Goal: Task Accomplishment & Management: Manage account settings

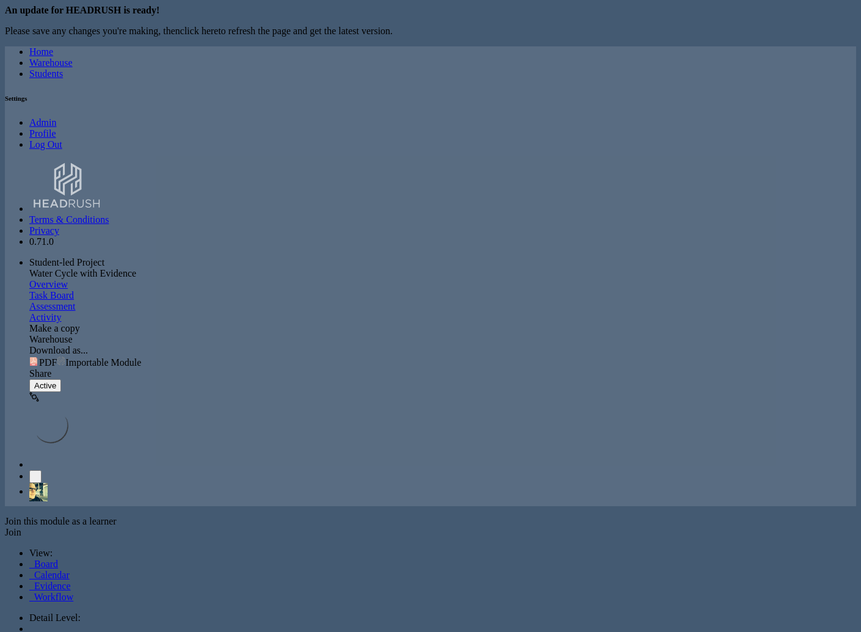
click at [211, 36] on link "click here" at bounding box center [199, 31] width 38 height 10
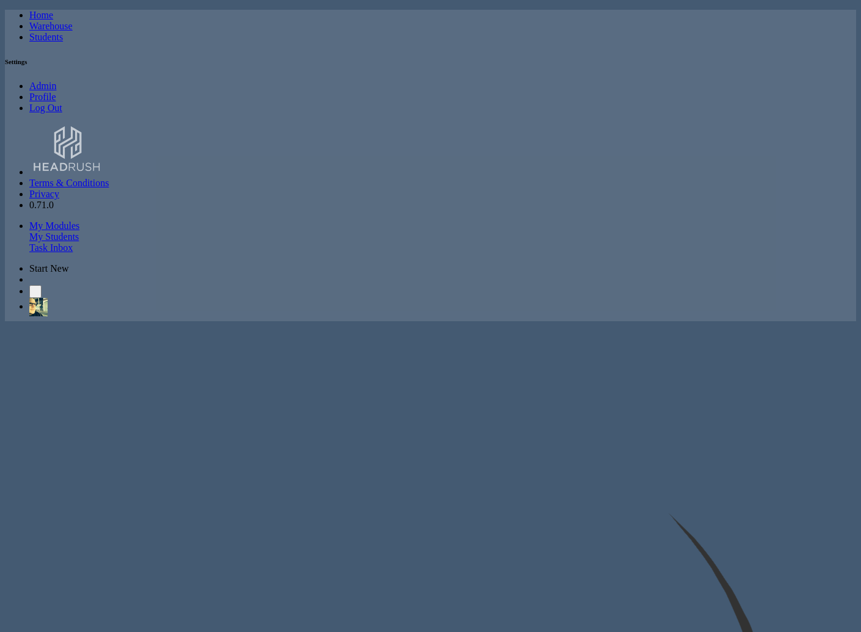
click at [16, 10] on div at bounding box center [430, 10] width 851 height 0
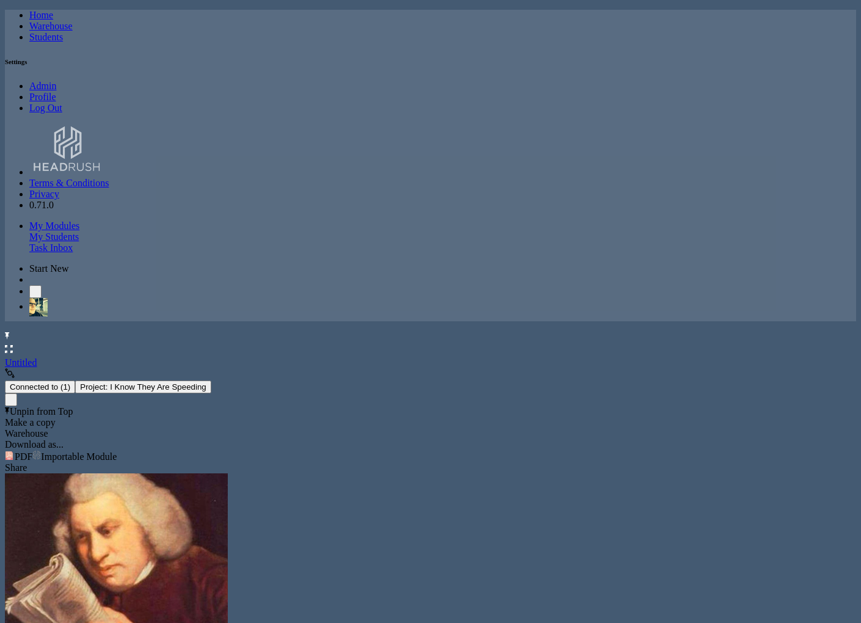
click at [176, 10] on div at bounding box center [430, 10] width 851 height 0
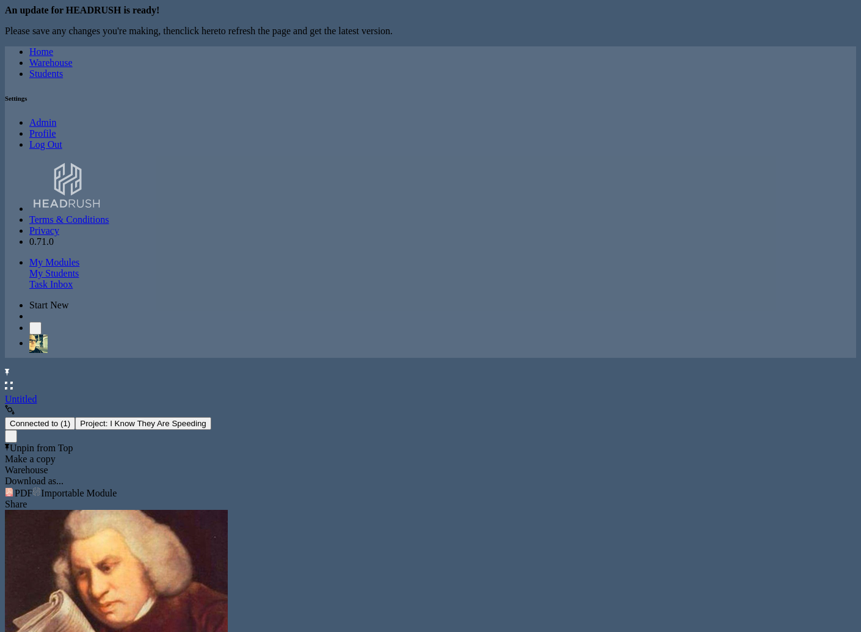
click at [197, 36] on link "click here" at bounding box center [199, 31] width 38 height 10
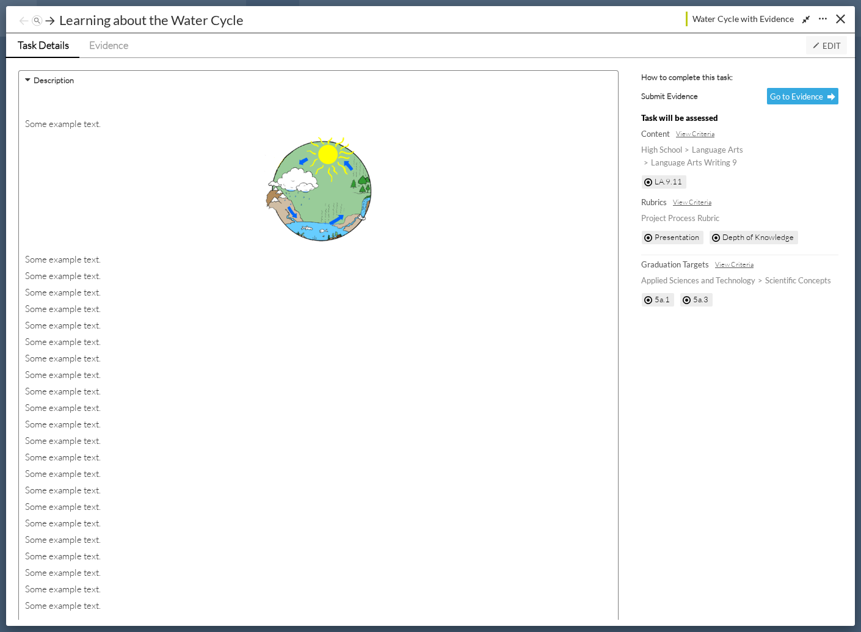
click at [835, 49] on span "Edit" at bounding box center [826, 46] width 29 height 10
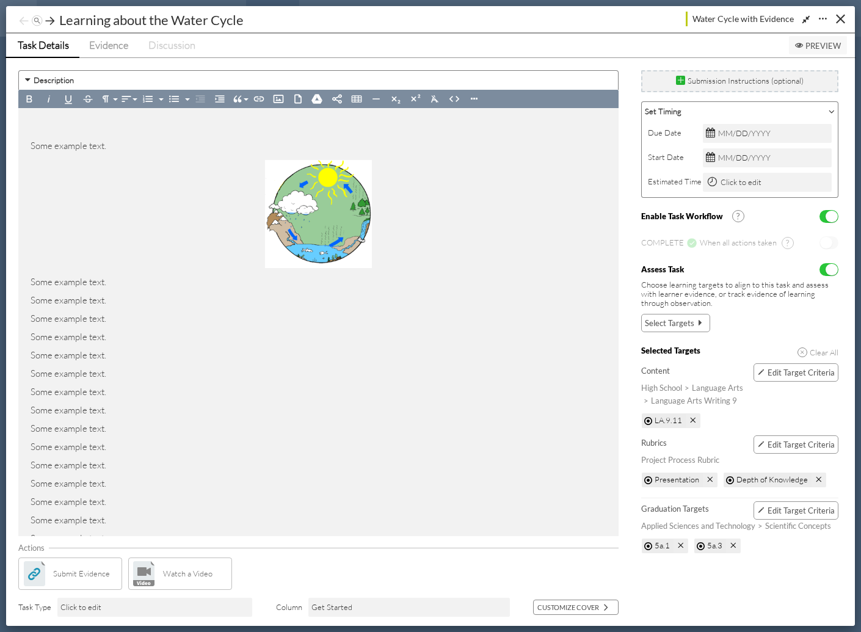
scroll to position [265, 0]
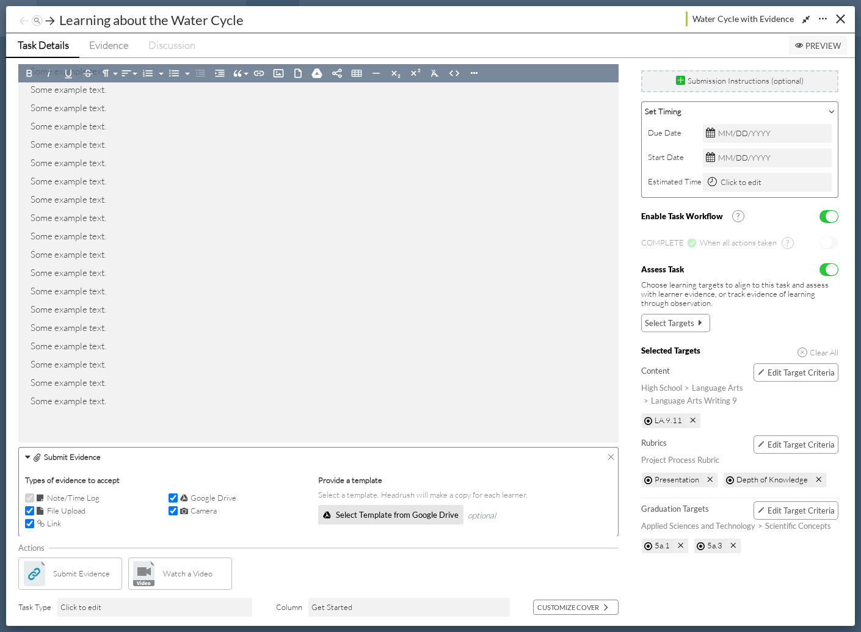
click at [358, 30] on div "Learning about the Water Cycle Complete 3 Tutorials on 2D Animating In Blender …" at bounding box center [430, 19] width 825 height 26
click at [845, 18] on button "Close" at bounding box center [840, 18] width 19 height 19
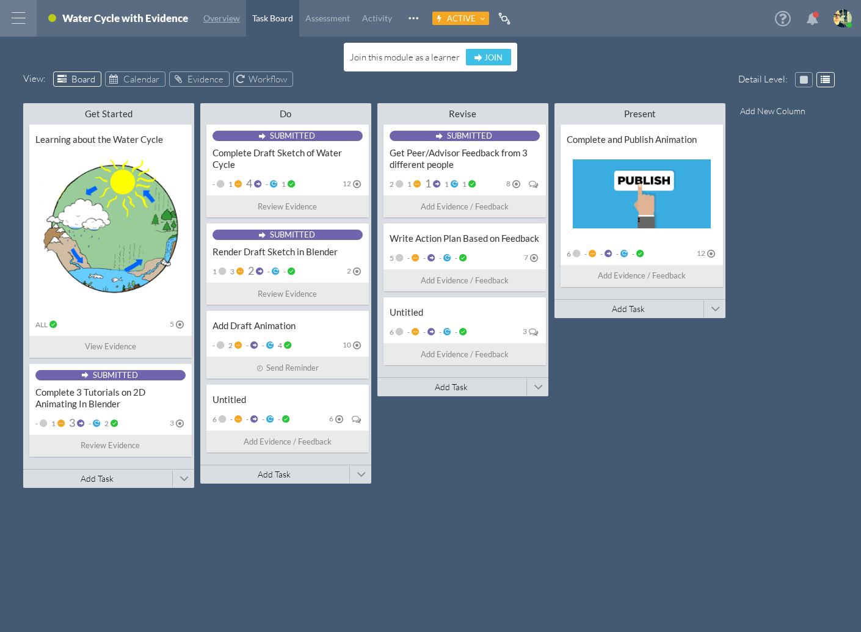
click at [224, 21] on span "Overview" at bounding box center [221, 18] width 37 height 10
